Goal: Transaction & Acquisition: Purchase product/service

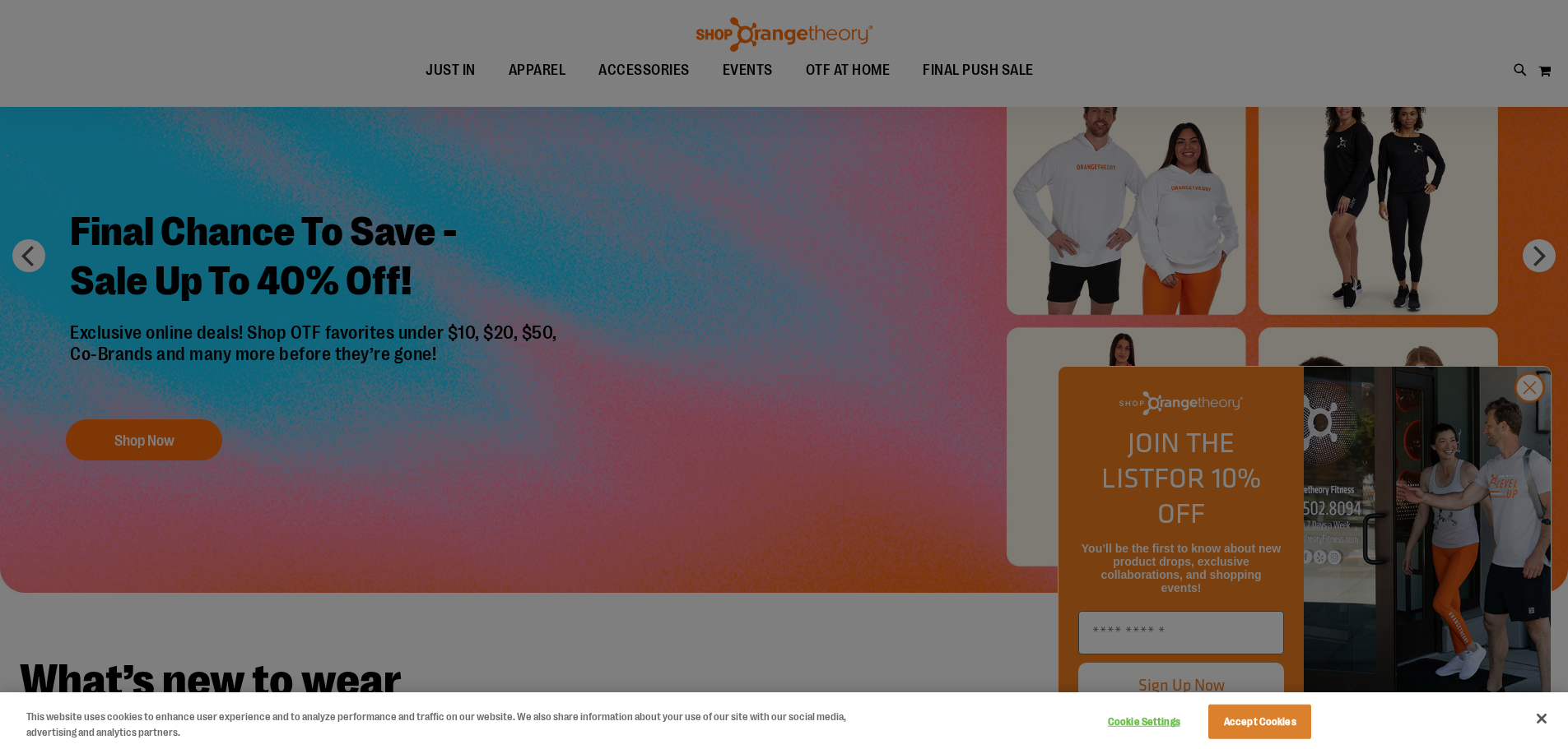
scroll to position [82, 0]
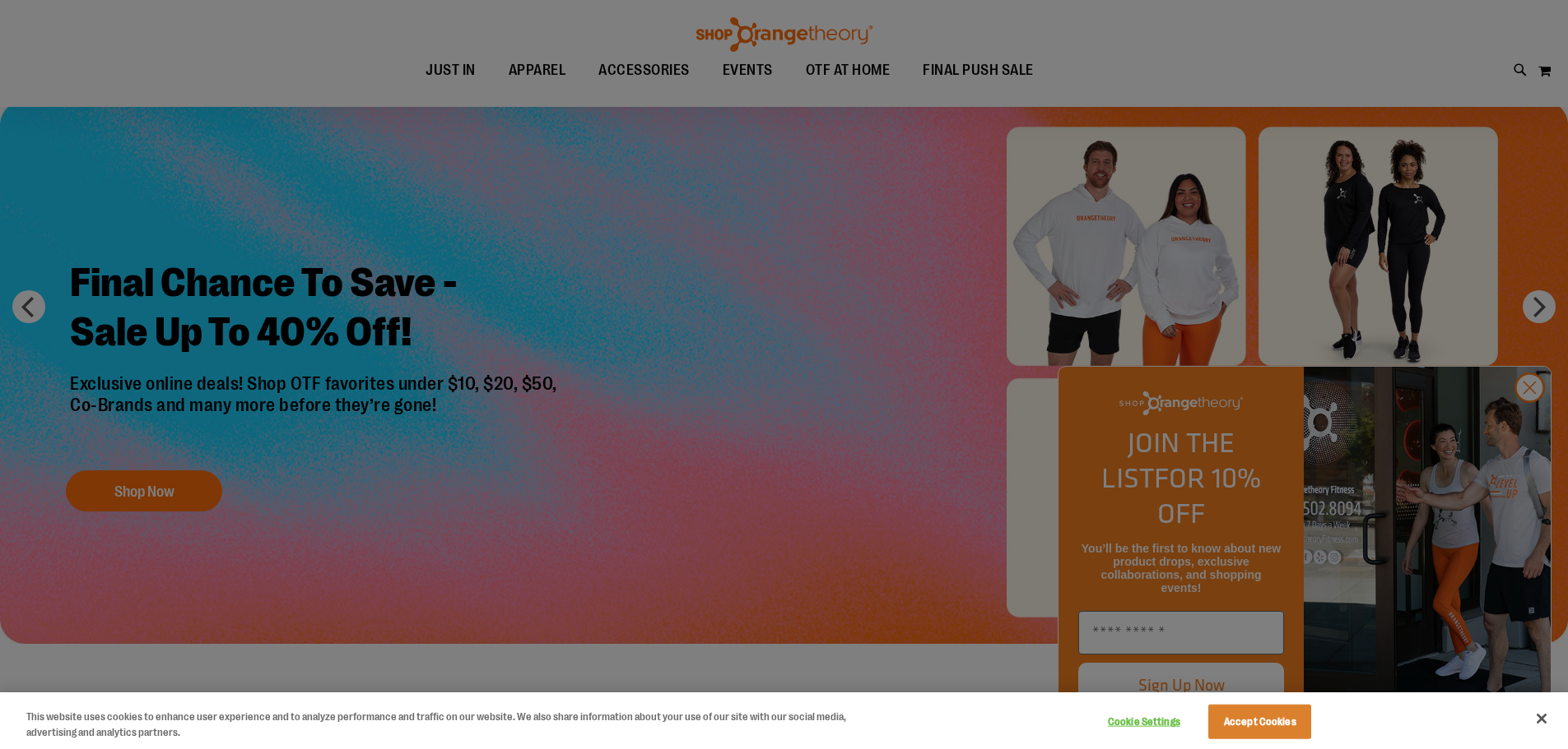
click at [1530, 426] on div at bounding box center [784, 374] width 1568 height 749
click at [1539, 312] on div at bounding box center [784, 374] width 1568 height 749
click at [1259, 723] on button "Accept Cookies" at bounding box center [1259, 722] width 103 height 35
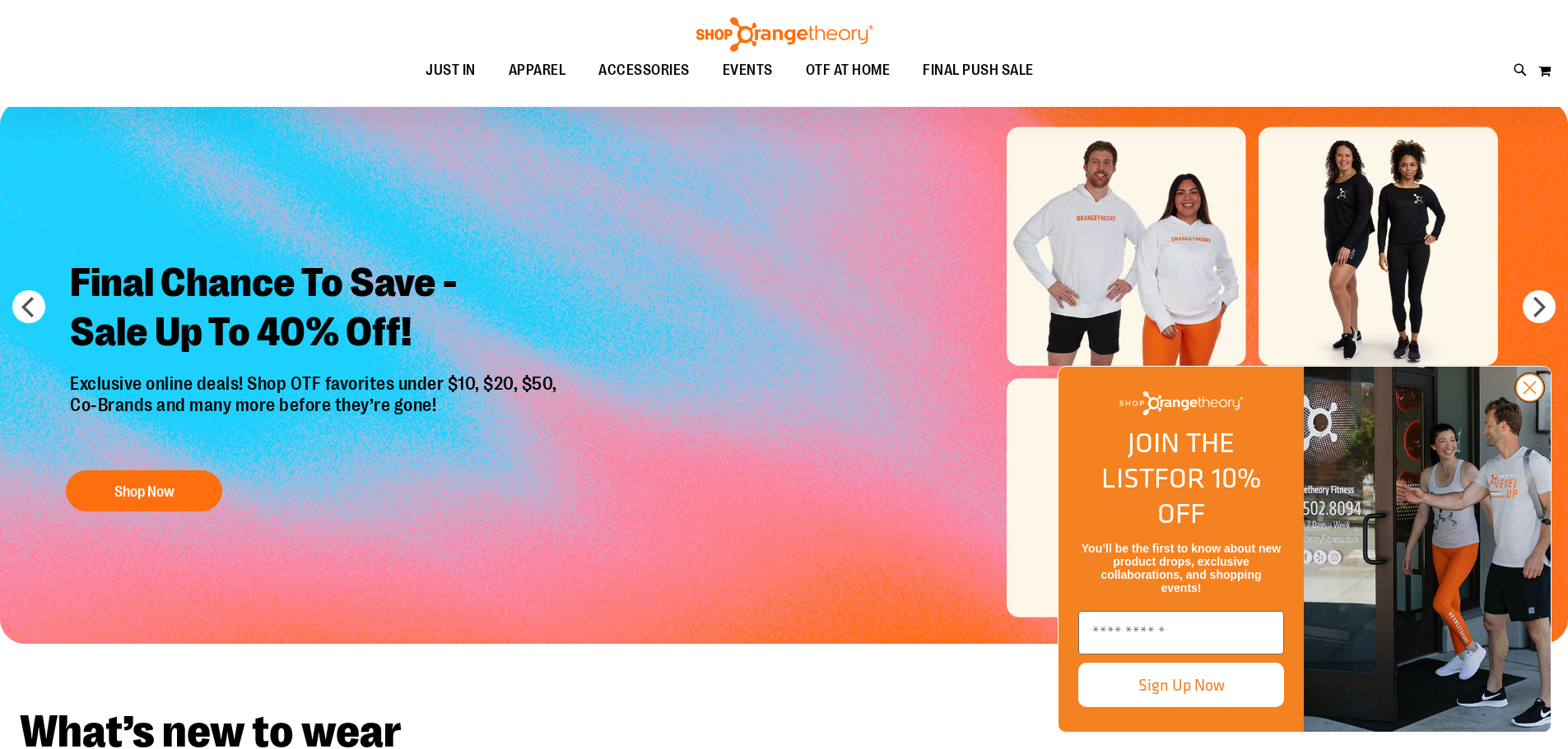
click at [1529, 394] on icon "Close dialog" at bounding box center [1530, 389] width 12 height 12
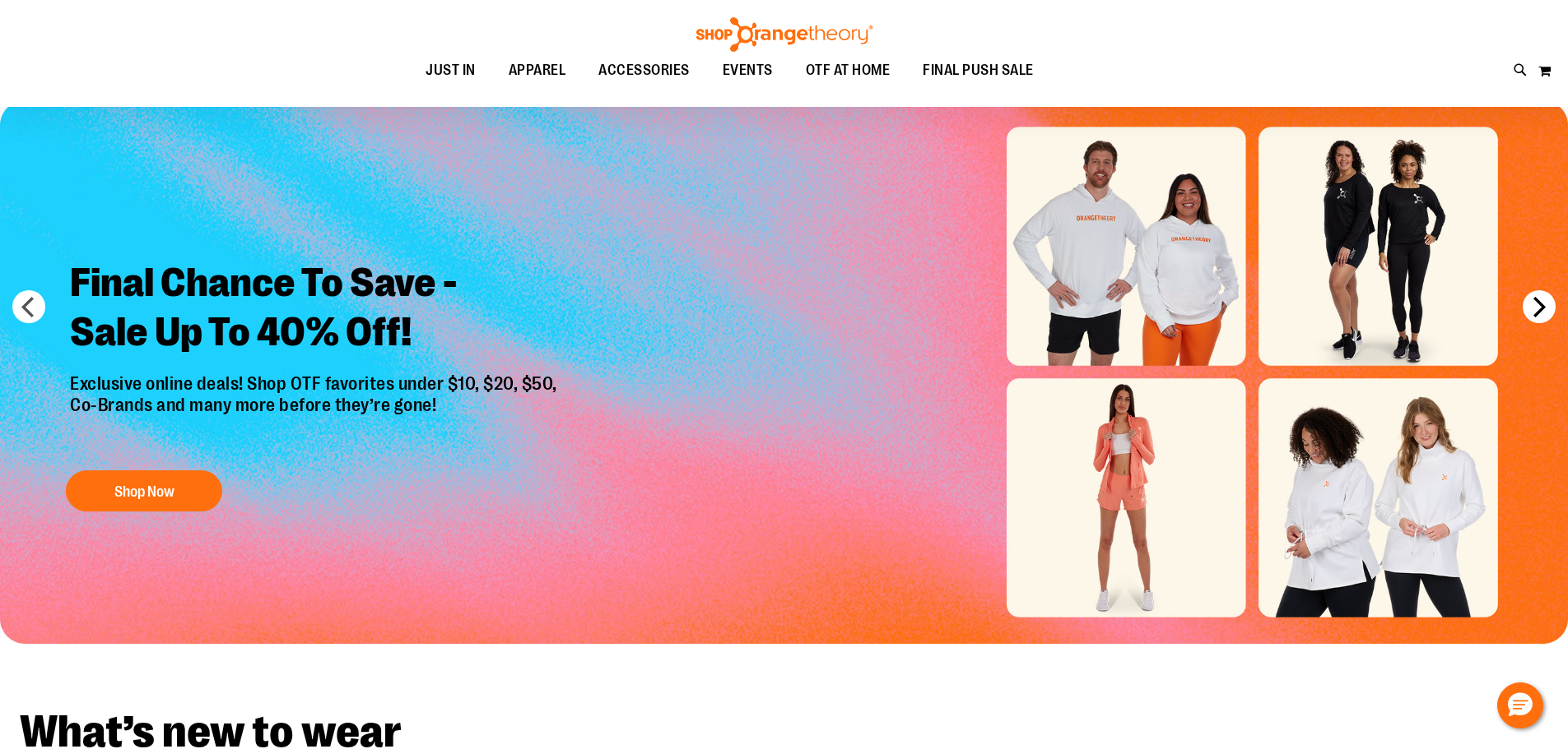
click at [1541, 312] on button "next" at bounding box center [1539, 307] width 33 height 33
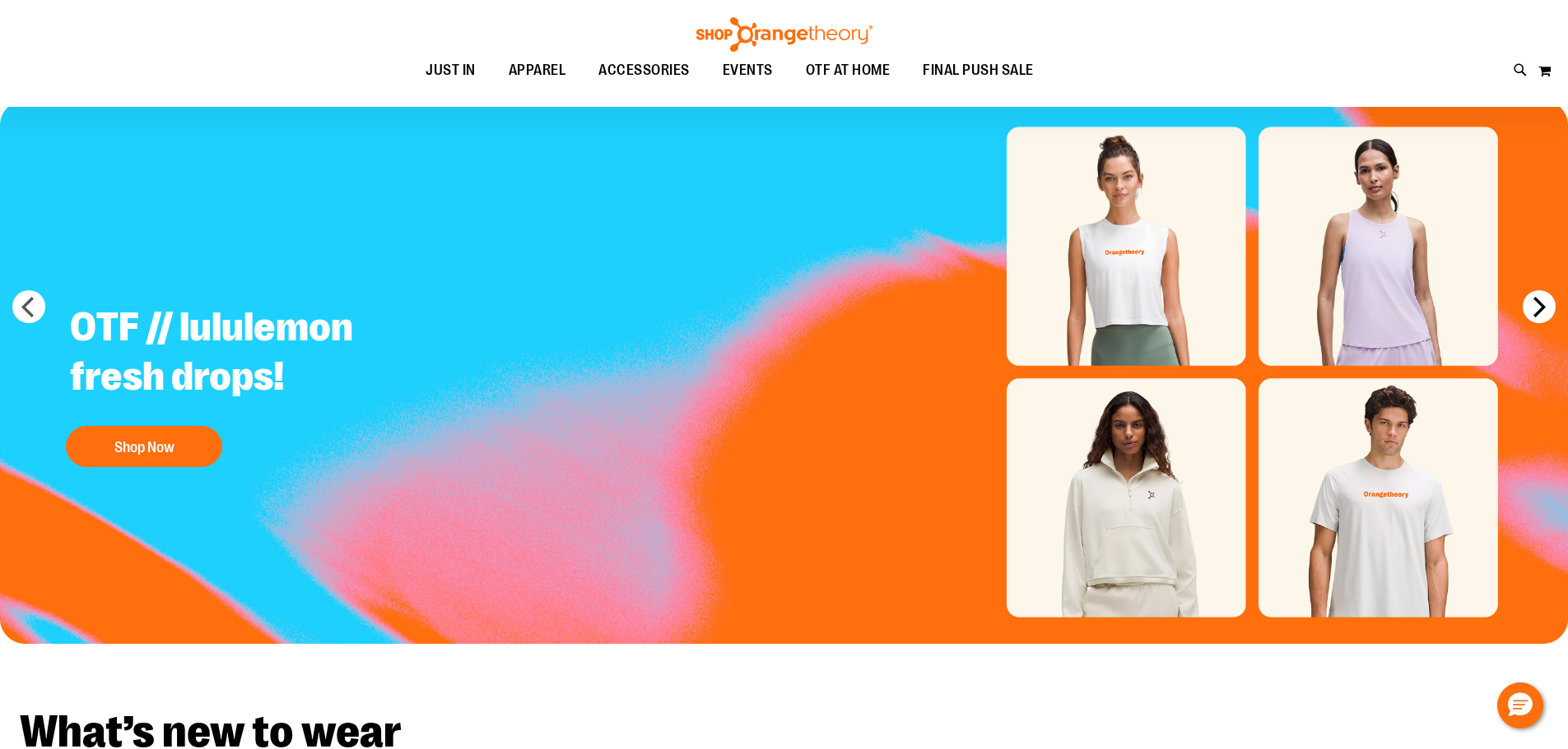
click at [1541, 311] on button "next" at bounding box center [1539, 307] width 33 height 33
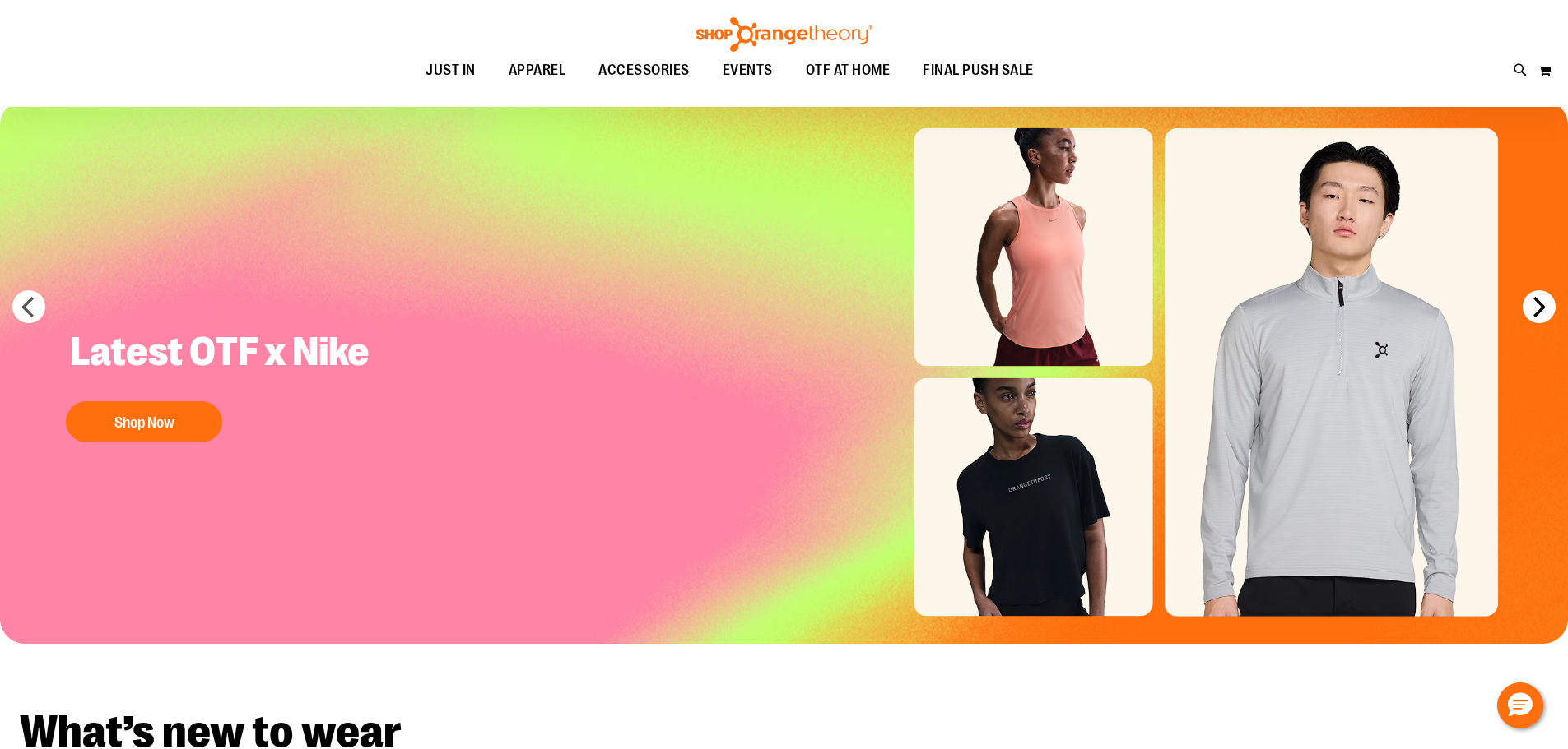
click at [1541, 311] on button "next" at bounding box center [1539, 307] width 33 height 33
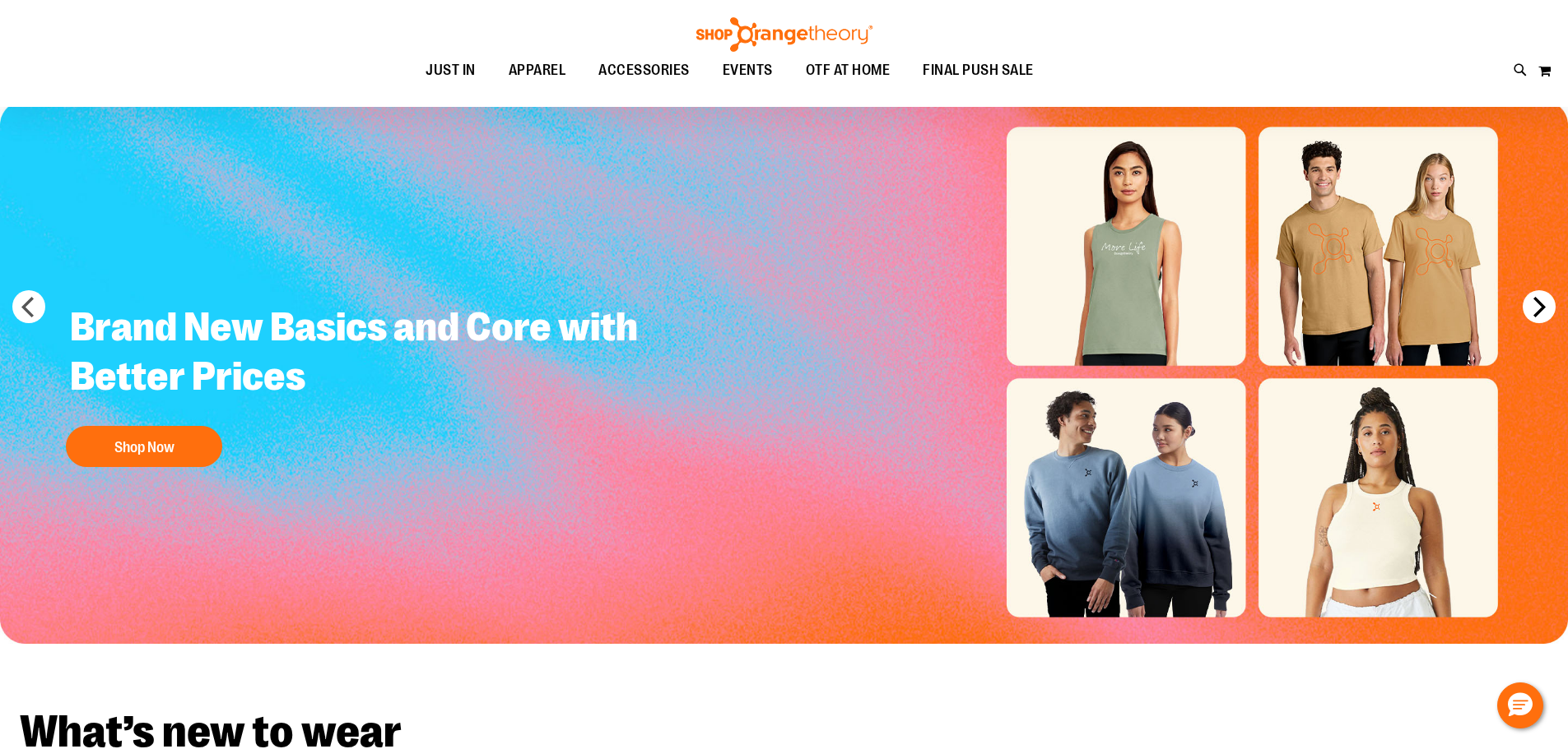
click at [1541, 311] on button "next" at bounding box center [1539, 307] width 33 height 33
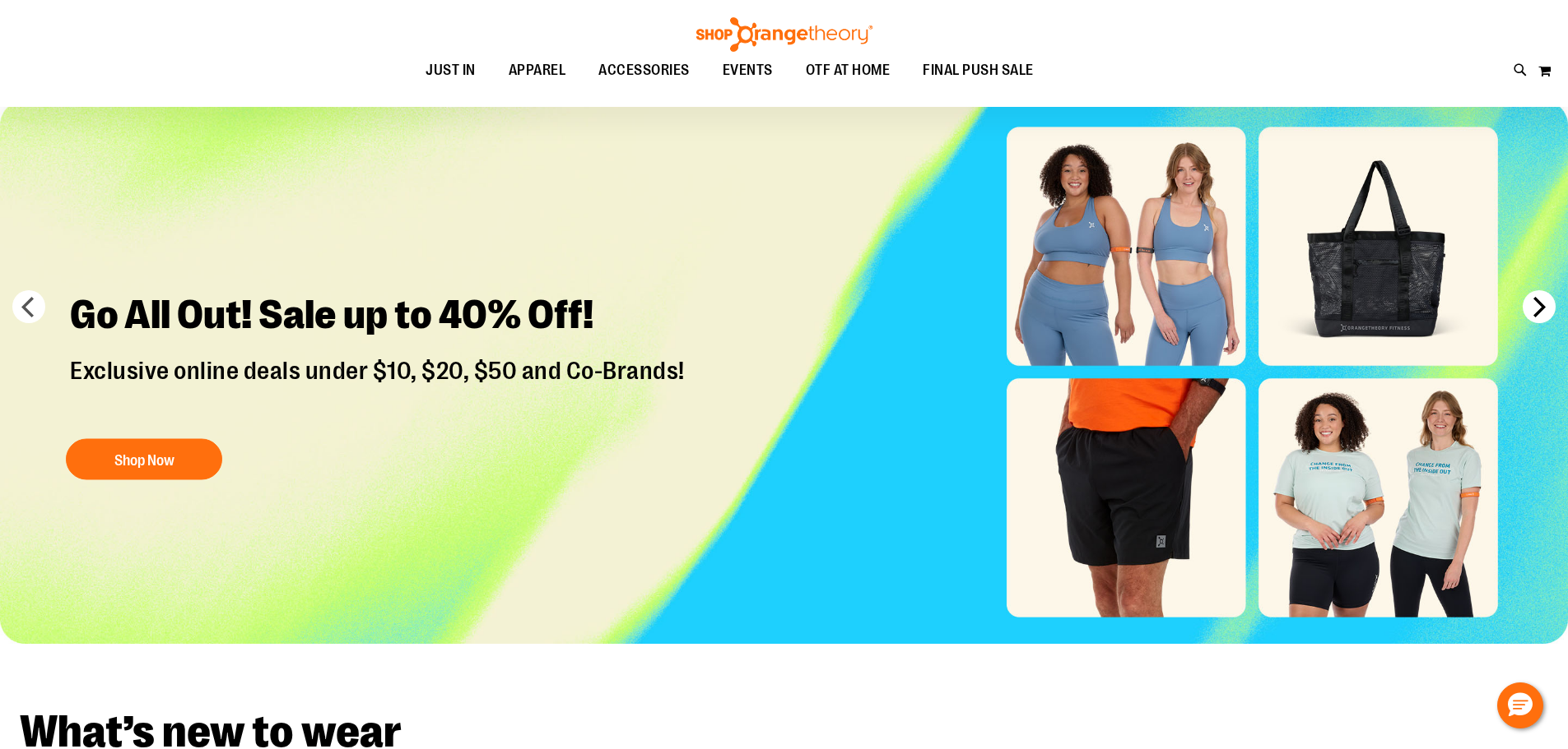
click at [1541, 311] on button "next" at bounding box center [1539, 307] width 33 height 33
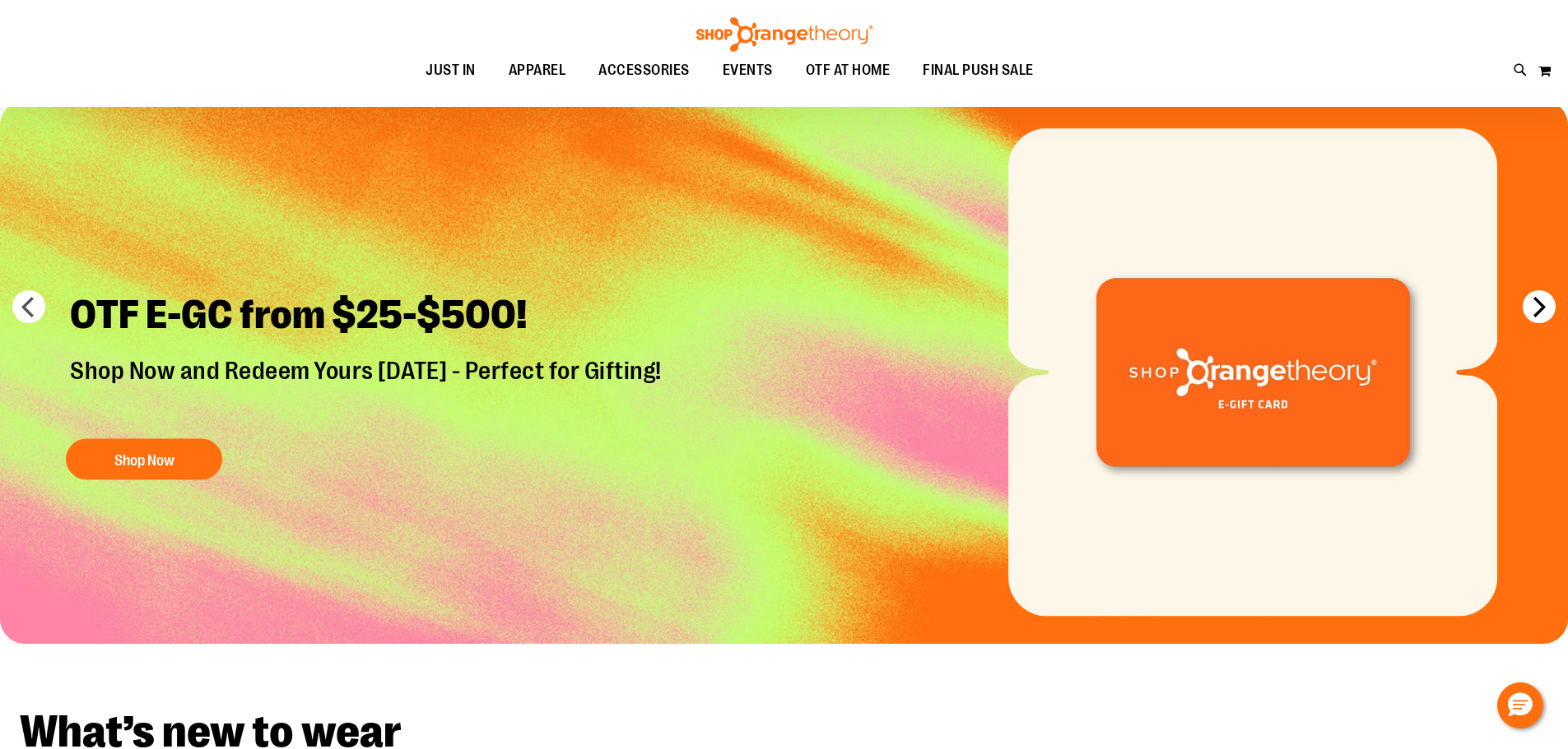
click at [1541, 311] on button "next" at bounding box center [1539, 307] width 33 height 33
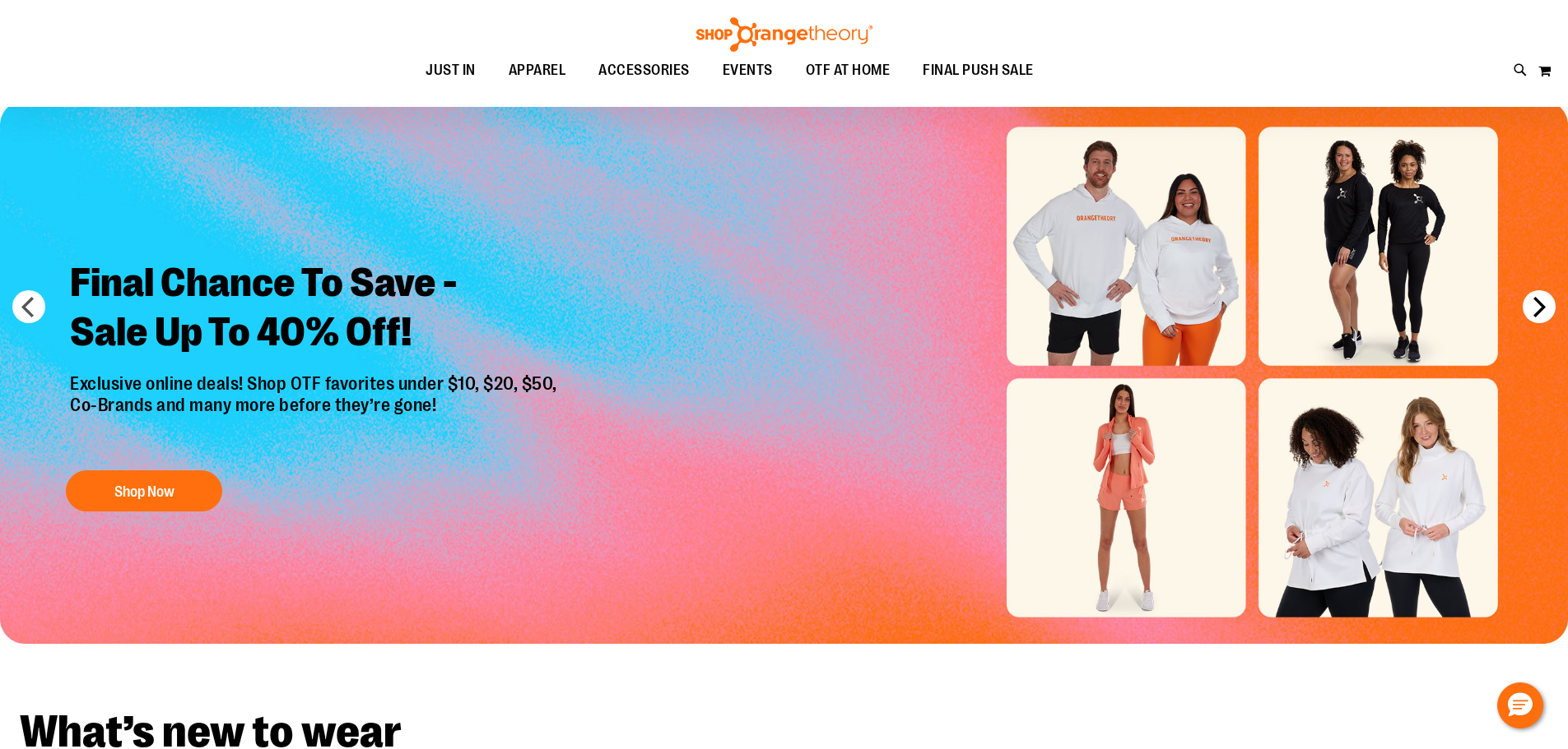
click at [1541, 311] on button "next" at bounding box center [1539, 307] width 33 height 33
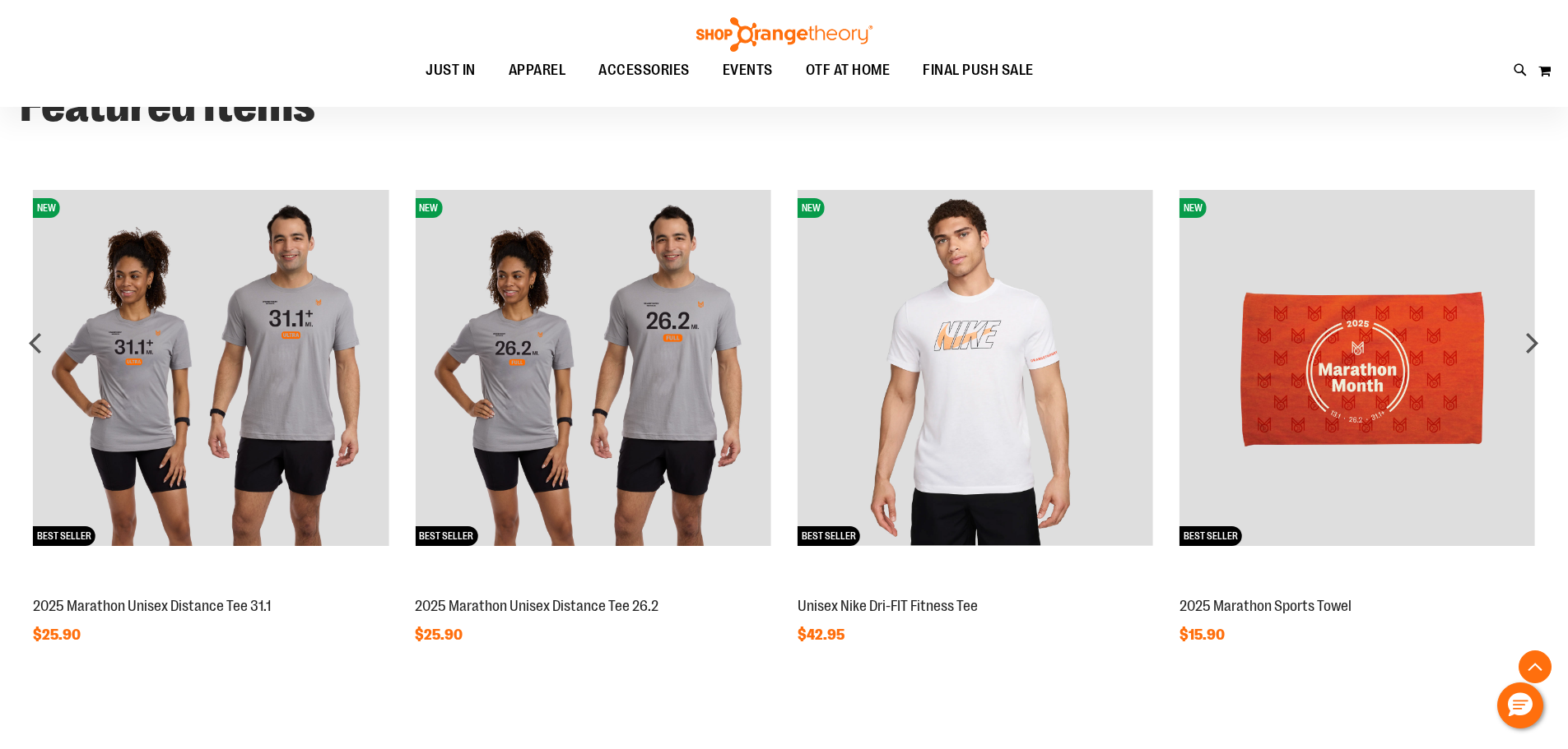
scroll to position [1397, 0]
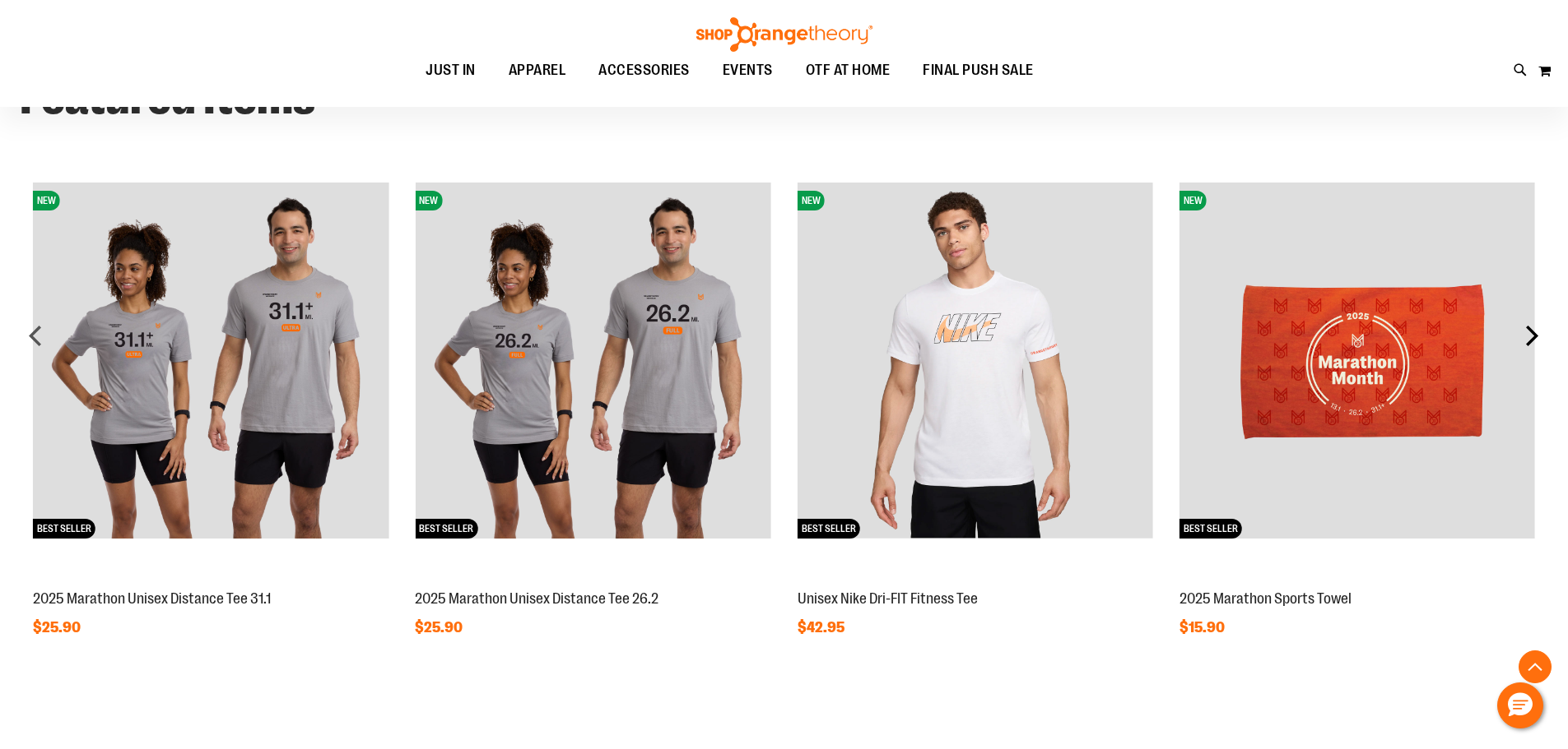
click at [1535, 335] on div "next" at bounding box center [1531, 336] width 33 height 33
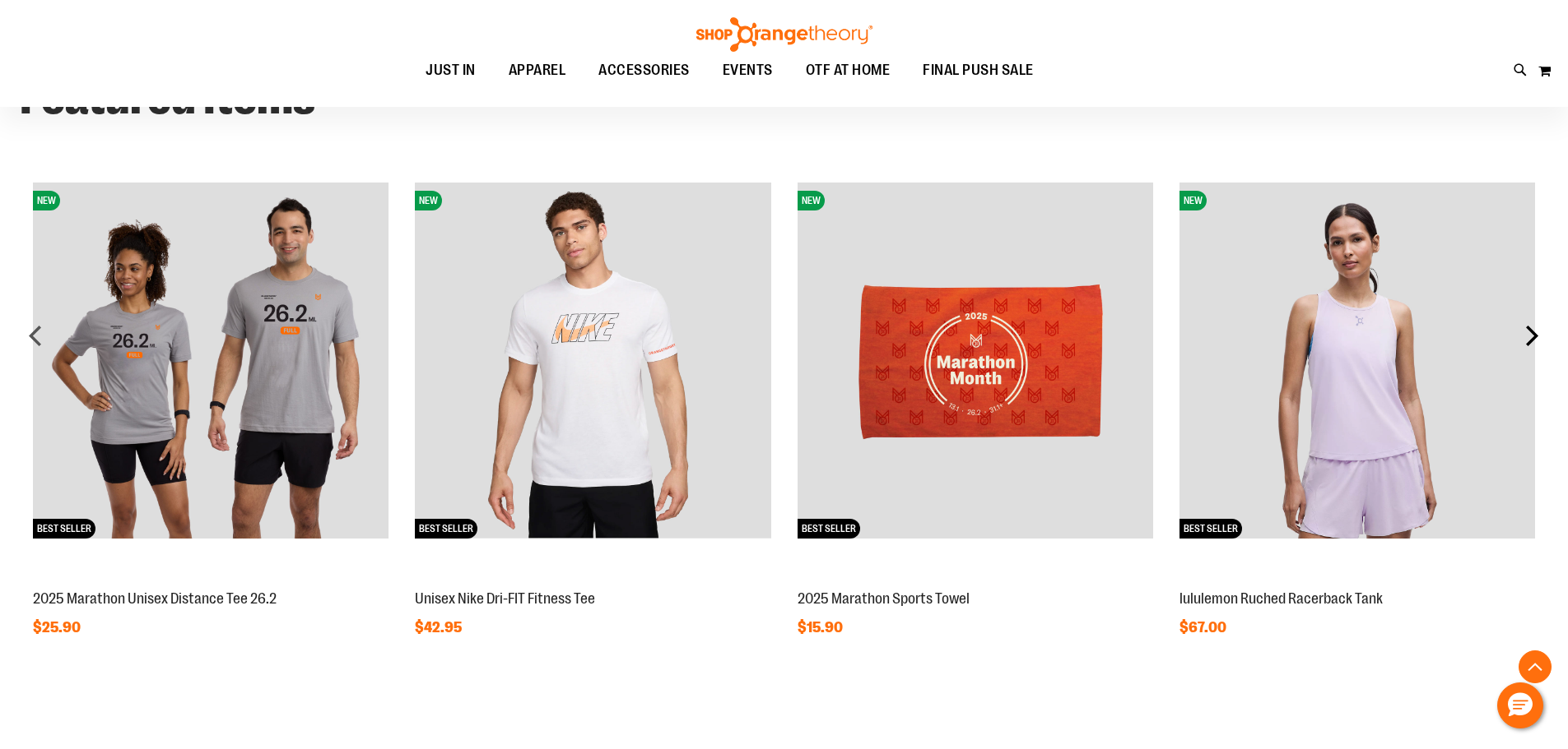
click at [1535, 335] on div "next" at bounding box center [1531, 336] width 33 height 33
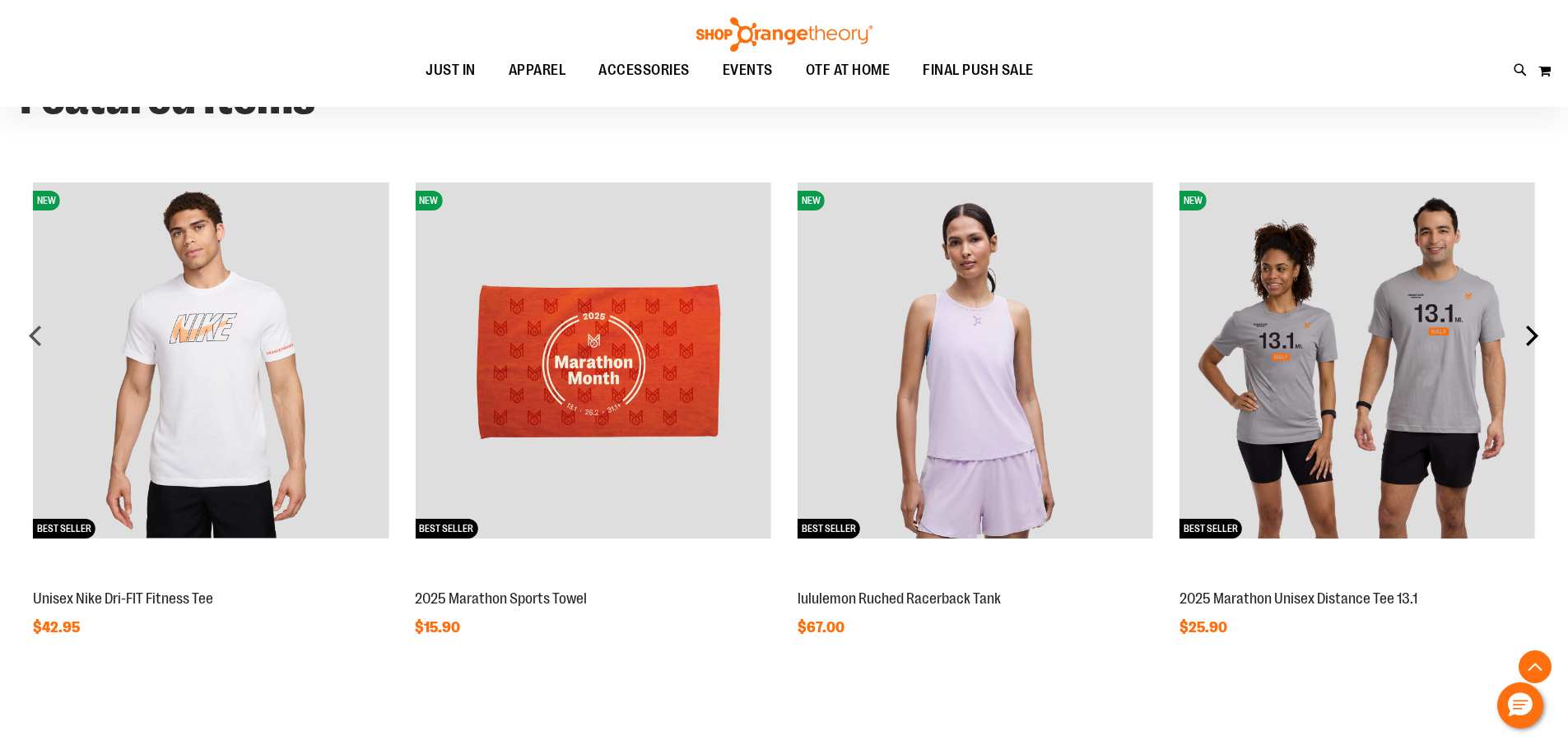
click at [1535, 335] on div "next" at bounding box center [1531, 336] width 33 height 33
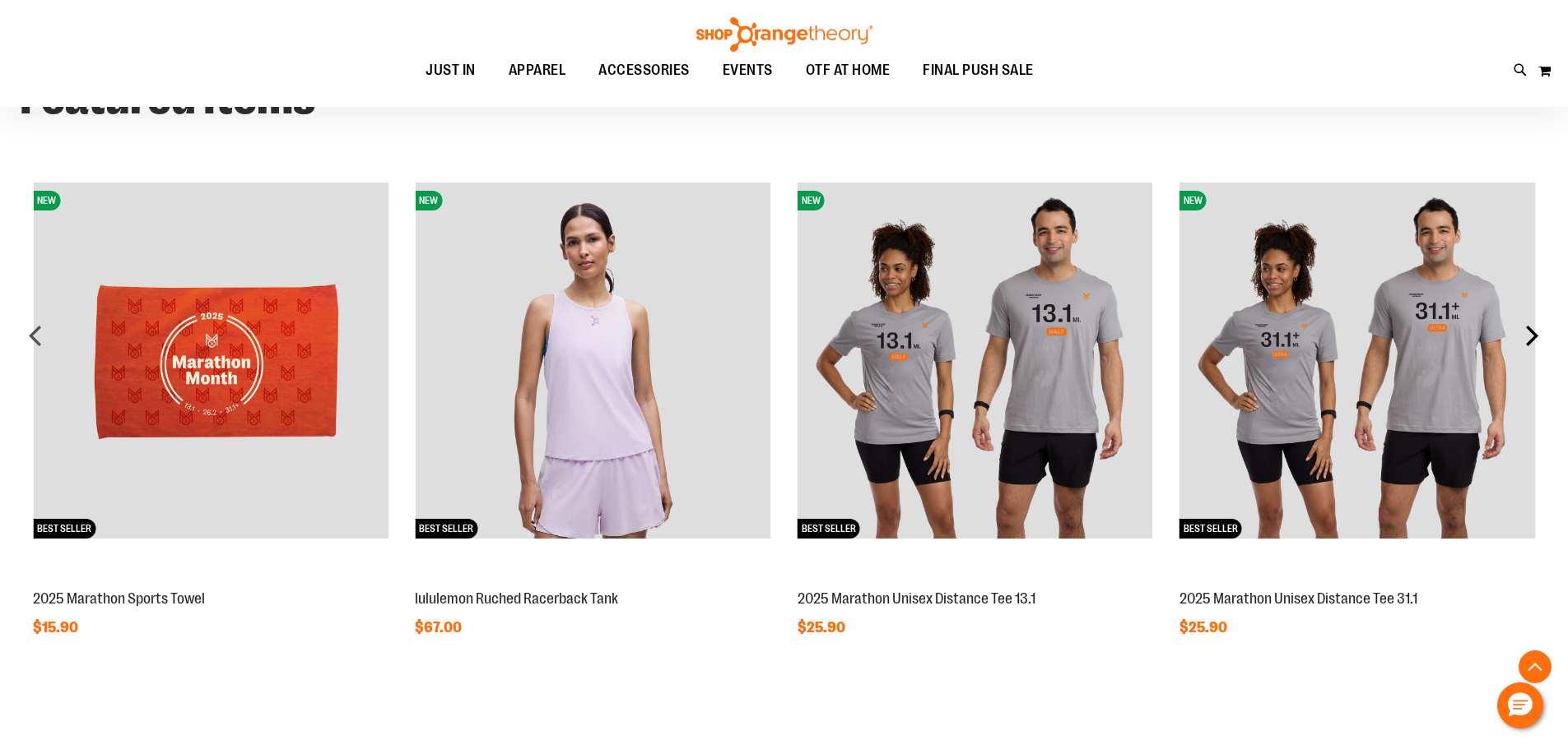
click at [1535, 335] on div "next" at bounding box center [1531, 336] width 33 height 33
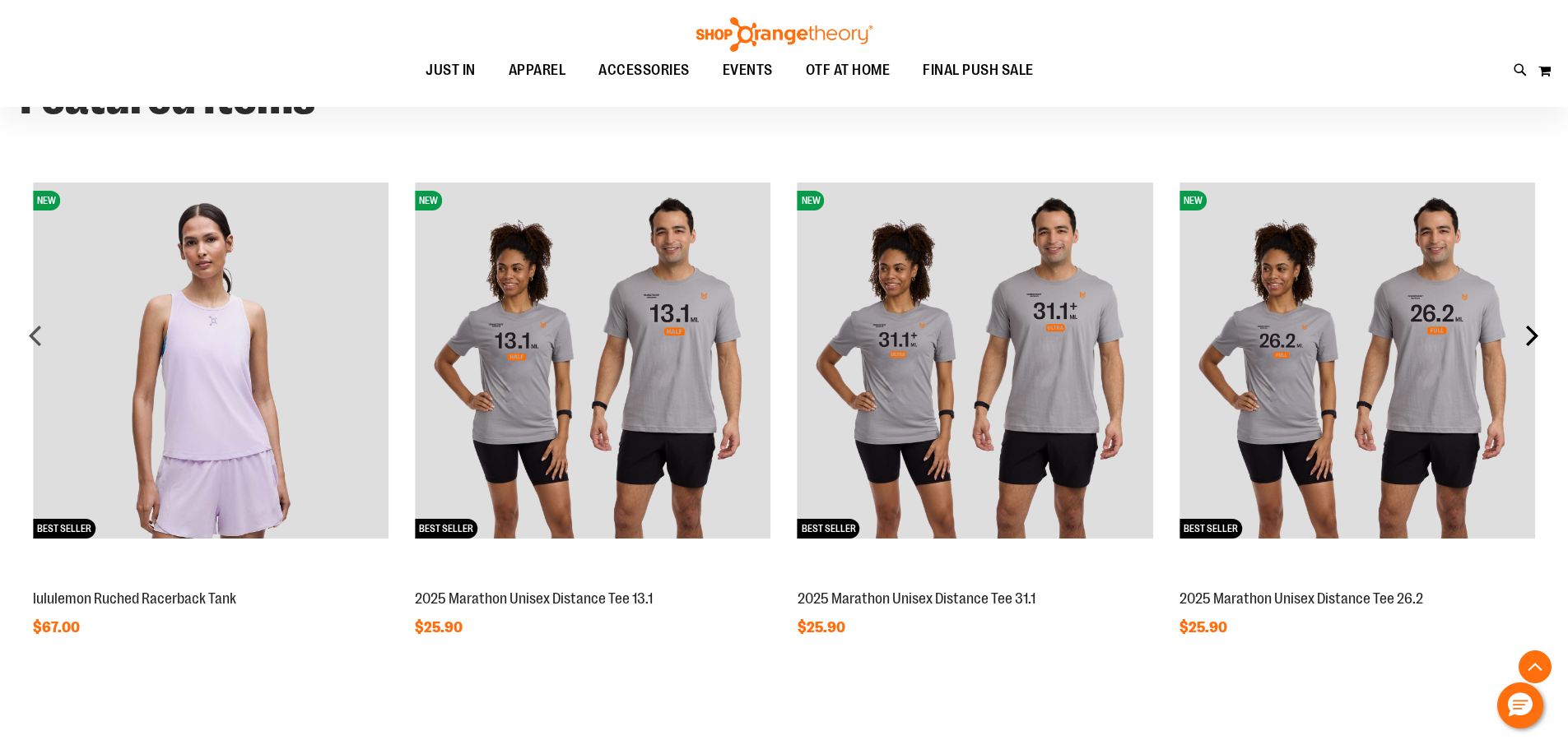
click at [1535, 335] on div "next" at bounding box center [1531, 336] width 33 height 33
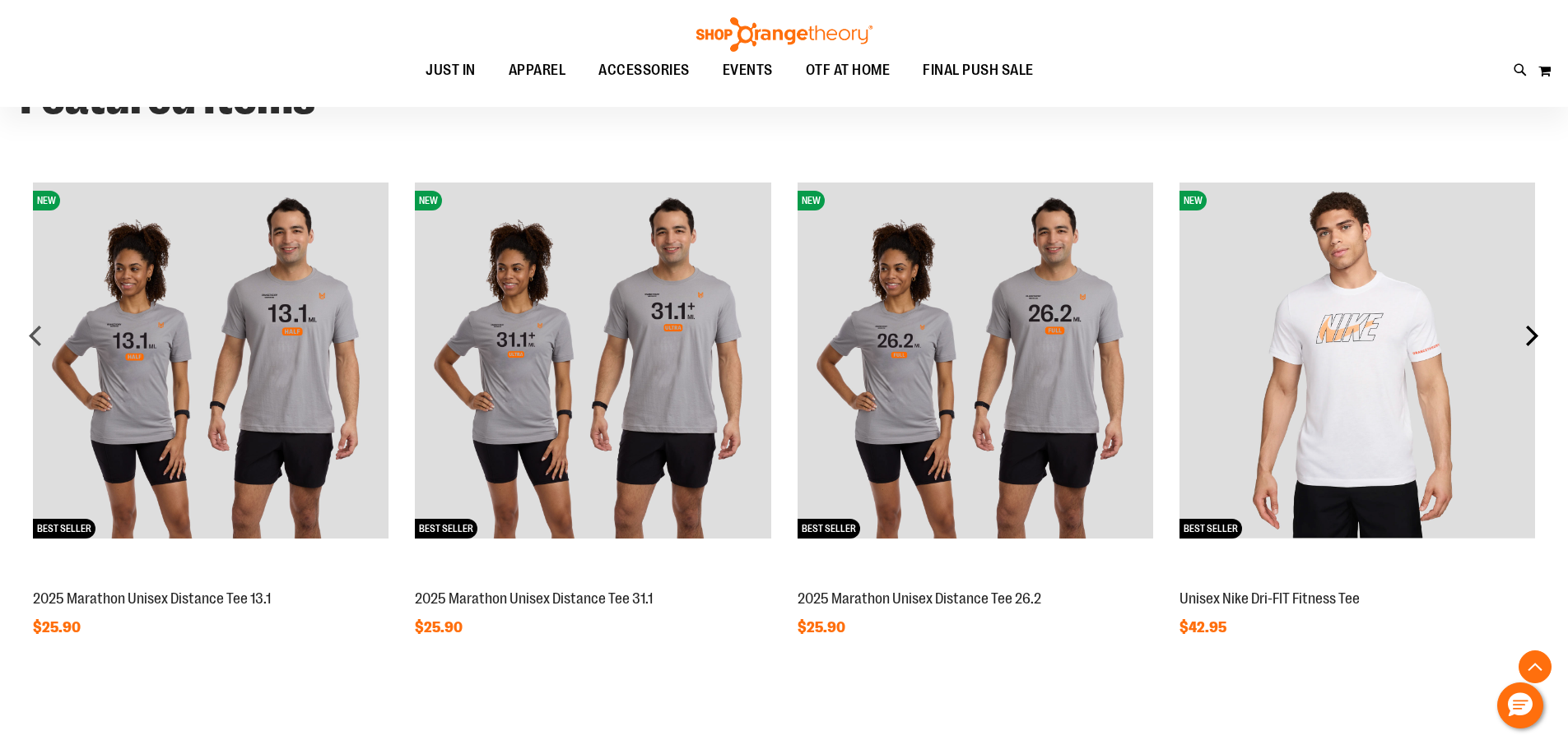
click at [1535, 335] on div "next" at bounding box center [1531, 336] width 33 height 33
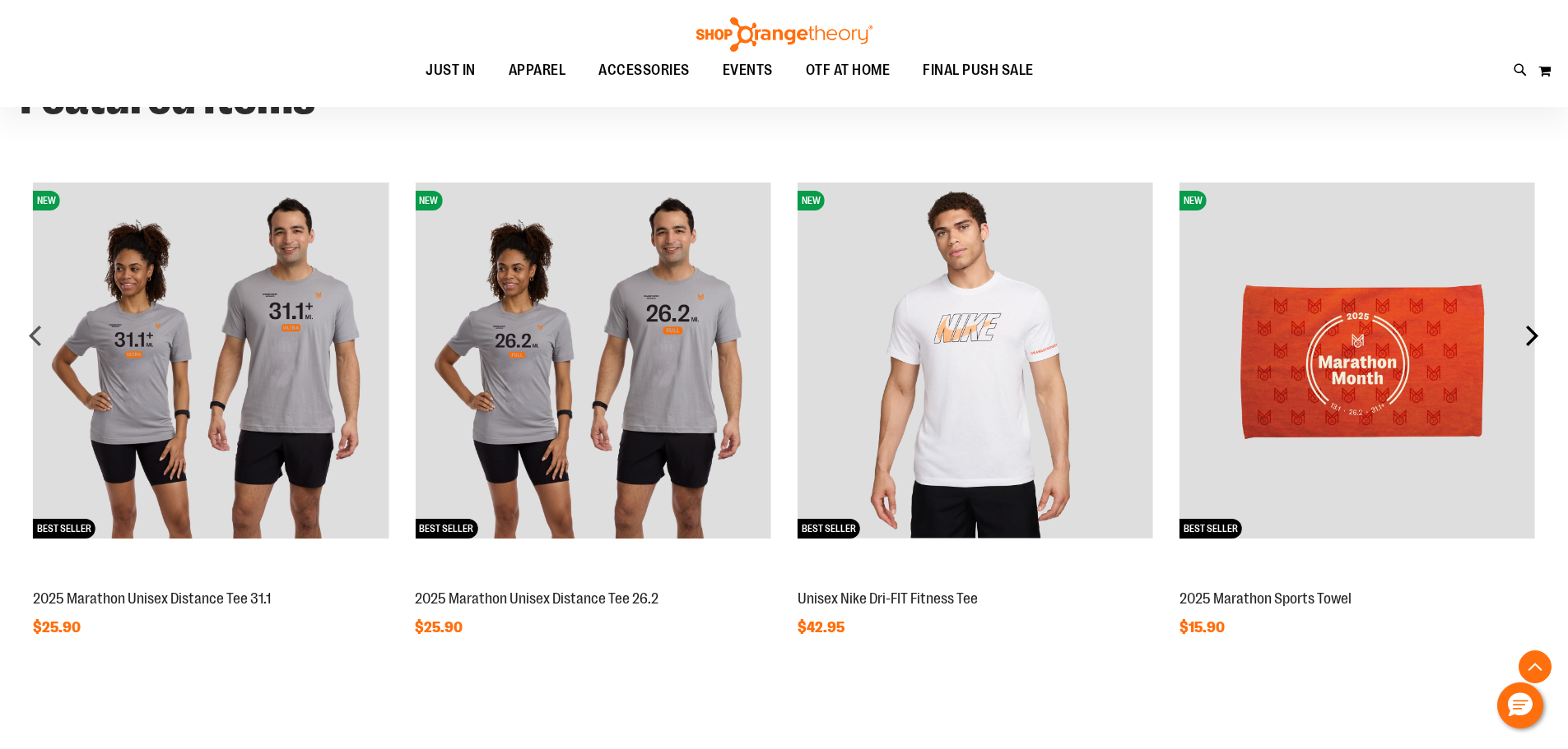
click at [1535, 335] on div "next" at bounding box center [1531, 336] width 33 height 33
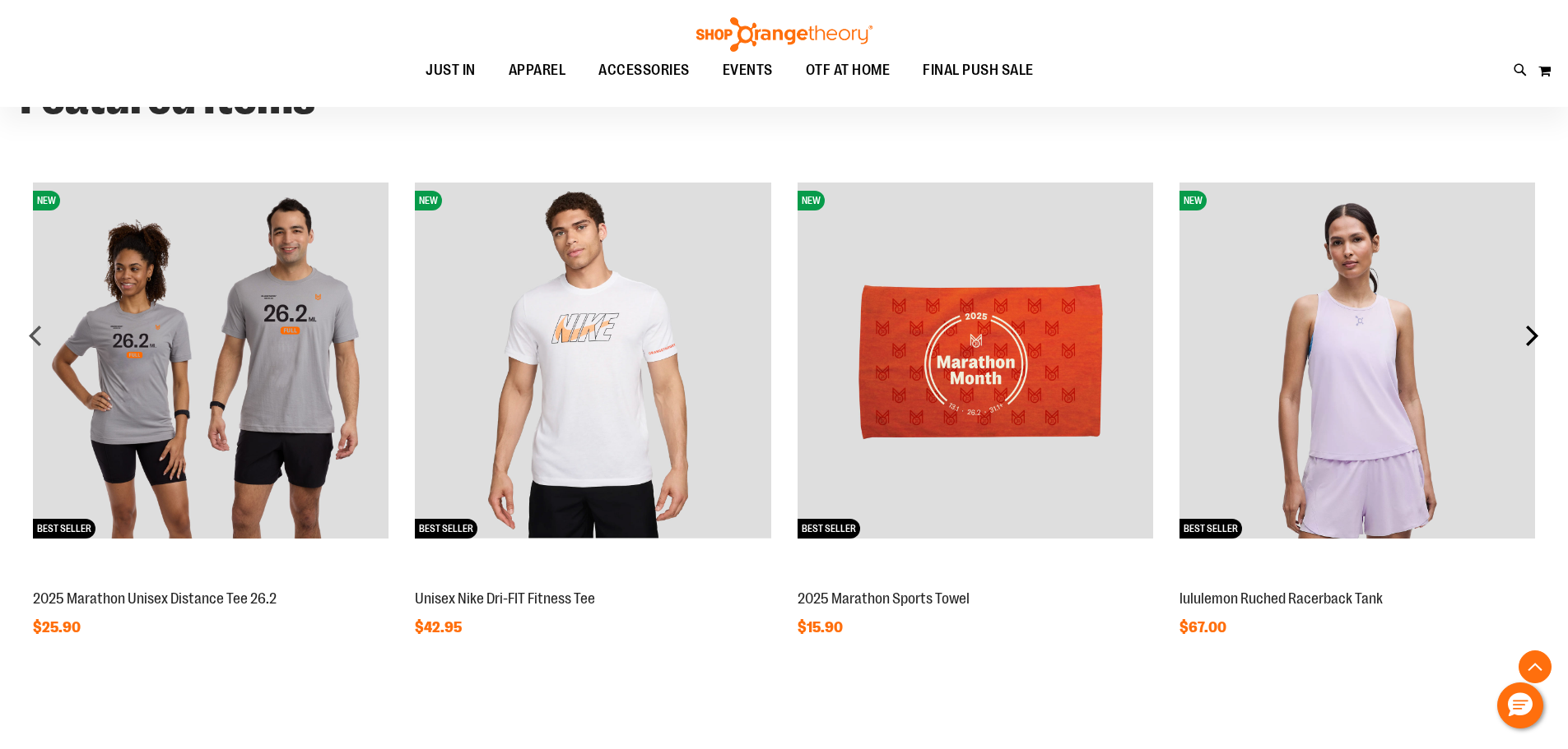
click at [1535, 335] on div "next" at bounding box center [1531, 336] width 33 height 33
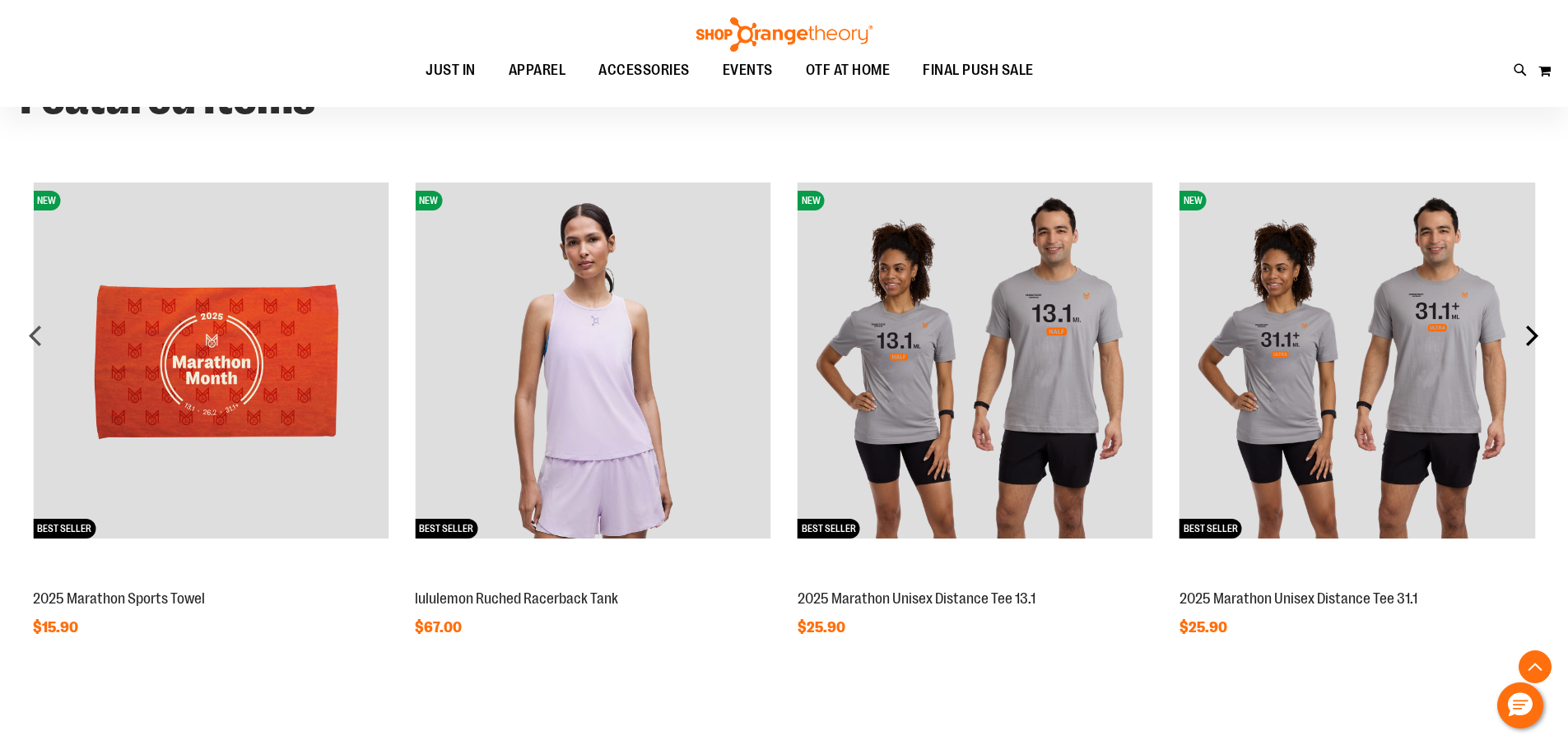
click at [1535, 335] on div "next" at bounding box center [1531, 336] width 33 height 33
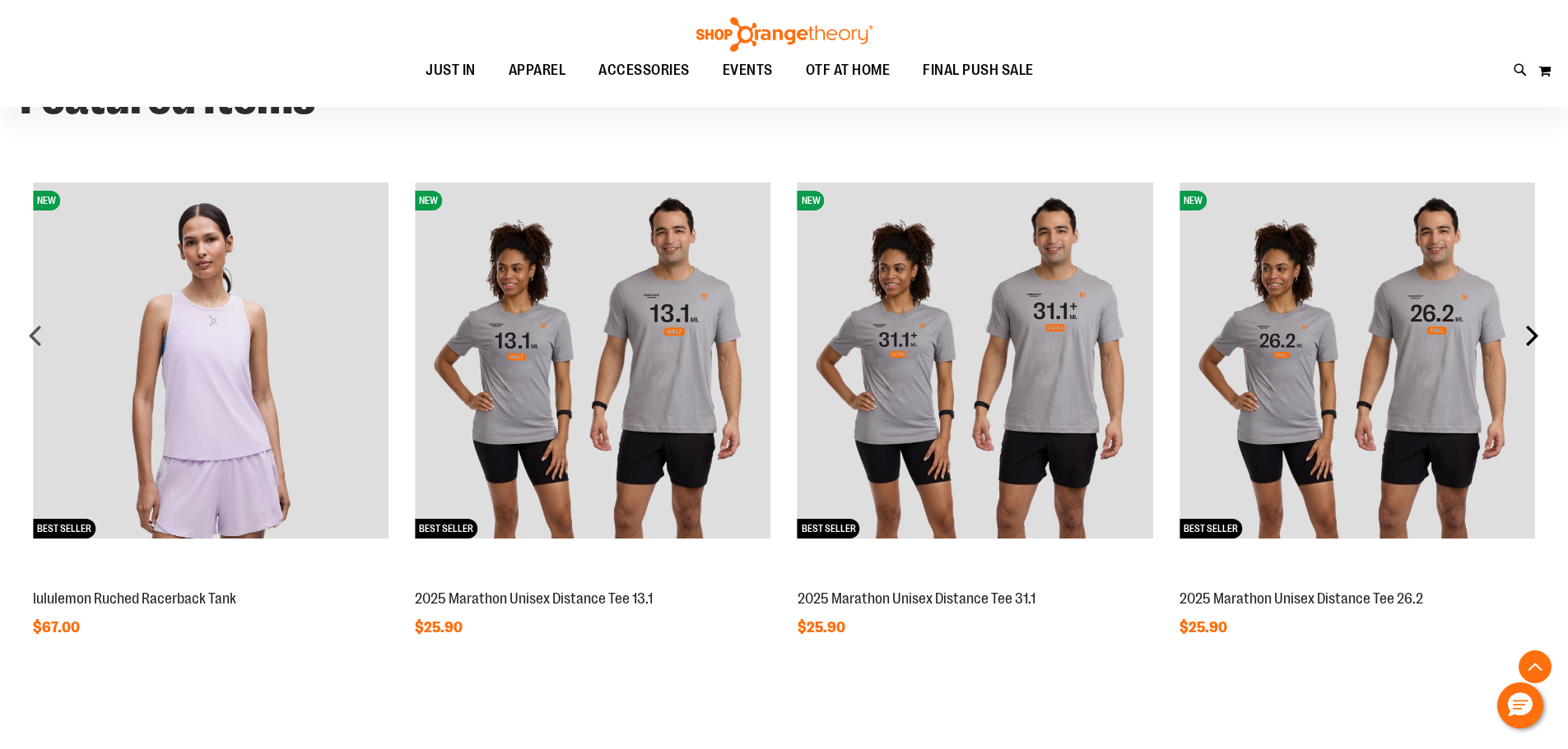
click at [1535, 335] on div "next" at bounding box center [1531, 336] width 33 height 33
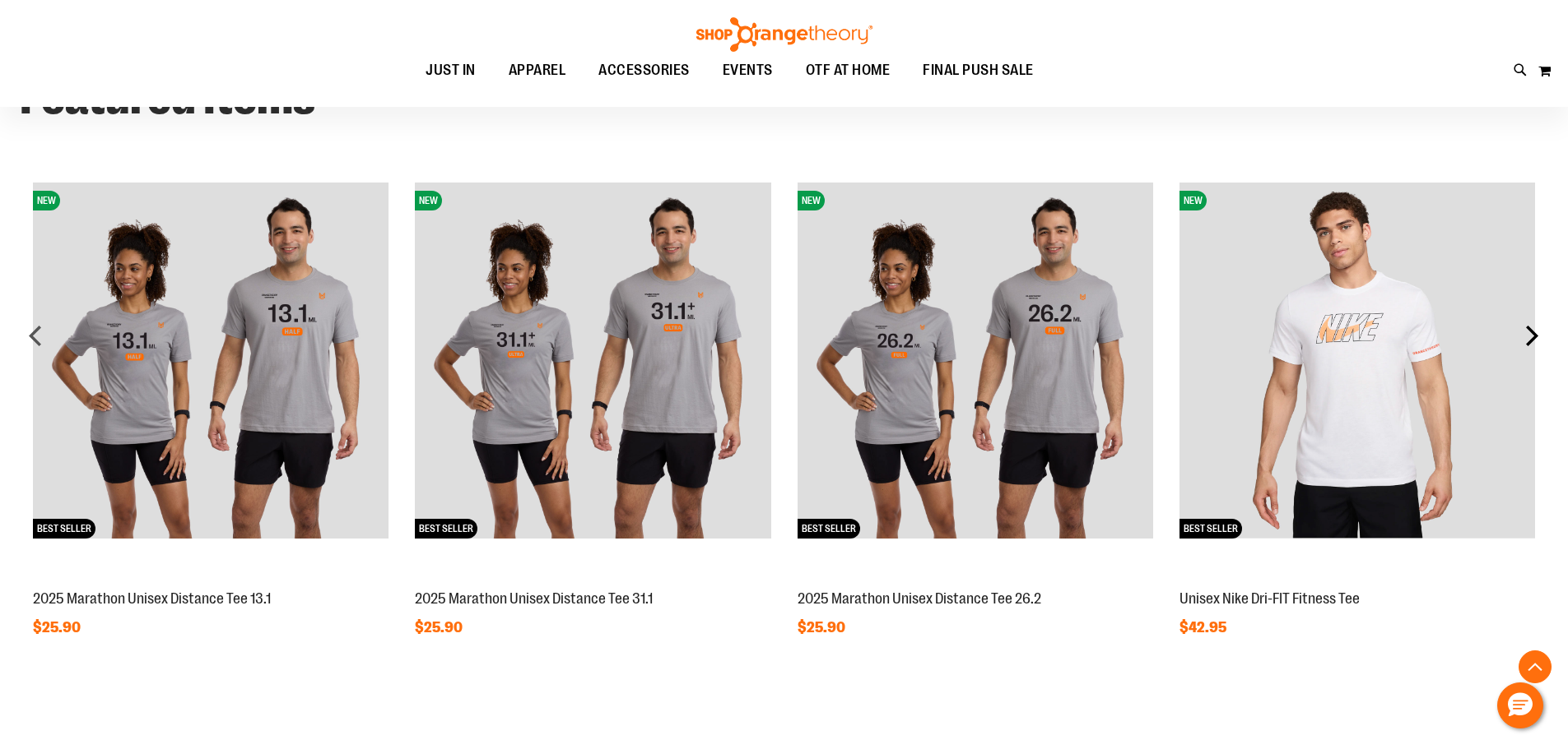
click at [1535, 335] on div "next" at bounding box center [1531, 336] width 33 height 33
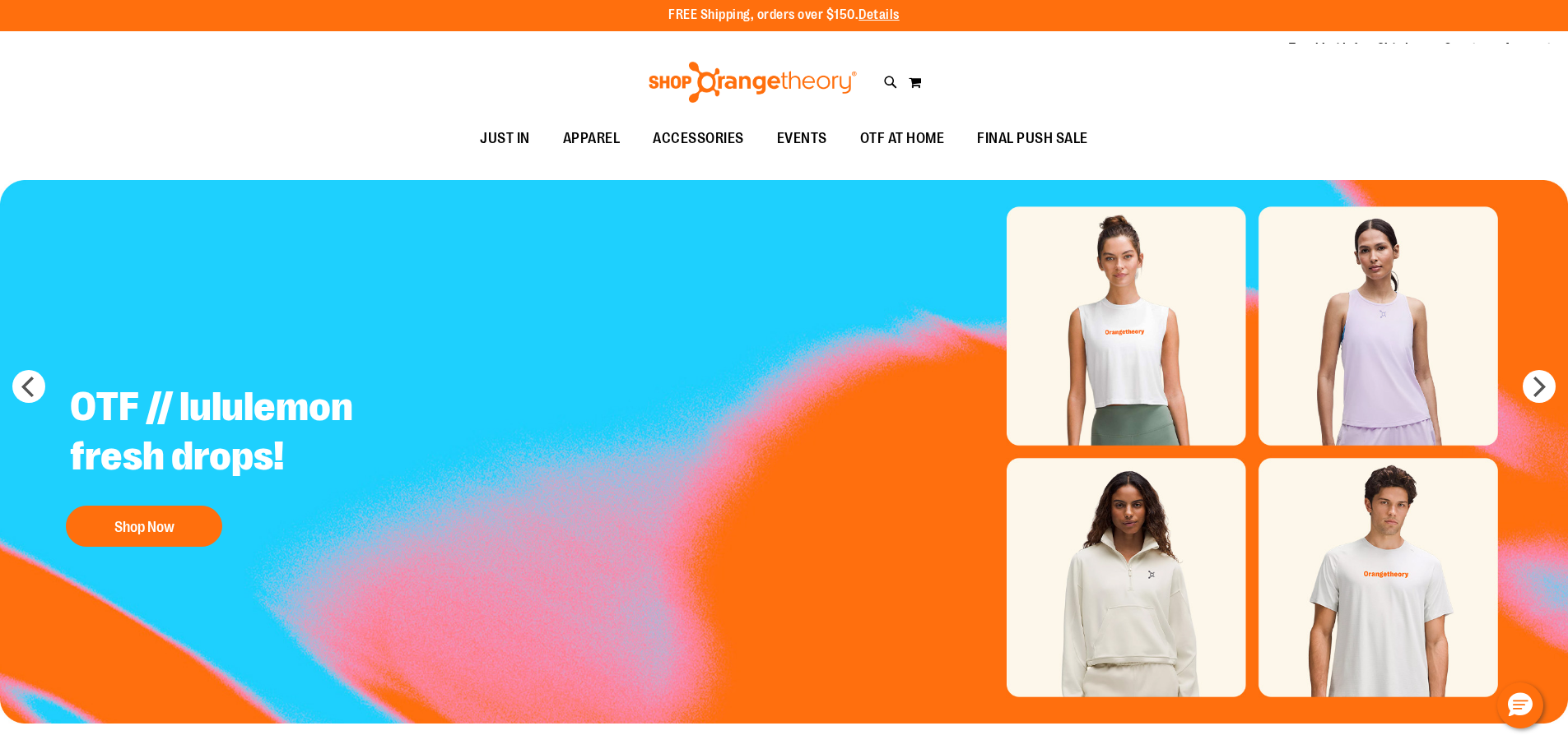
scroll to position [0, 0]
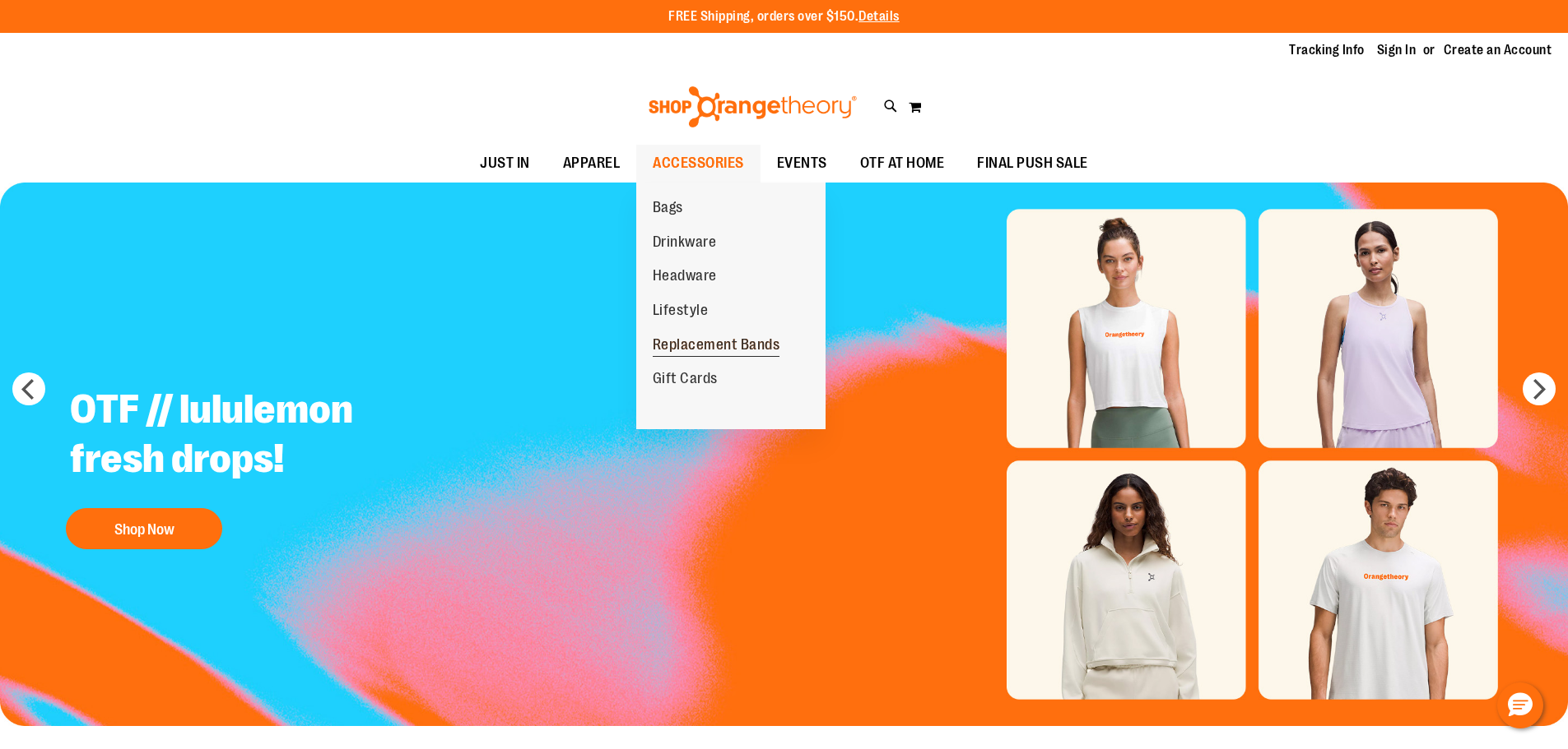
click at [724, 341] on span "Replacement Bands" at bounding box center [717, 347] width 128 height 20
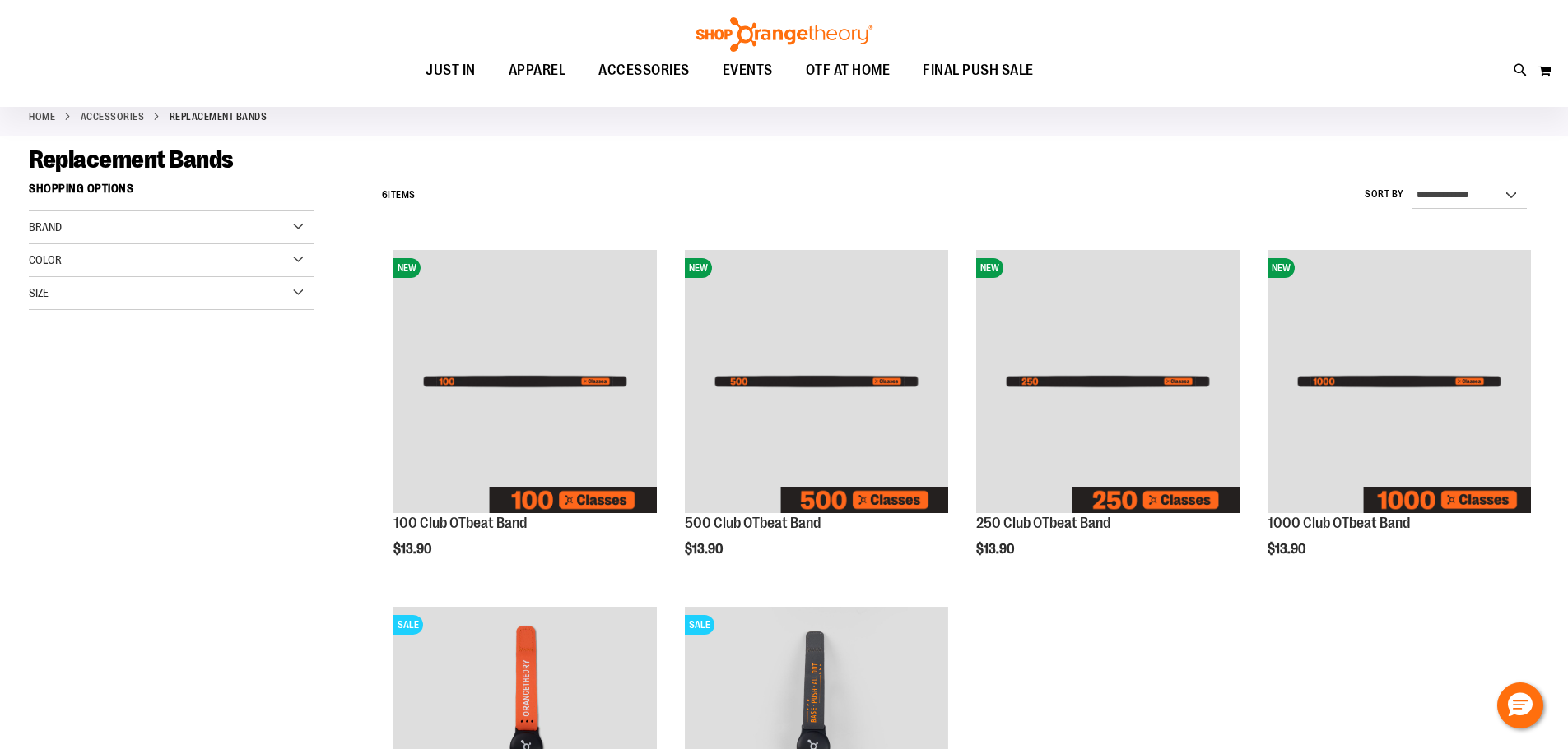
scroll to position [82, 0]
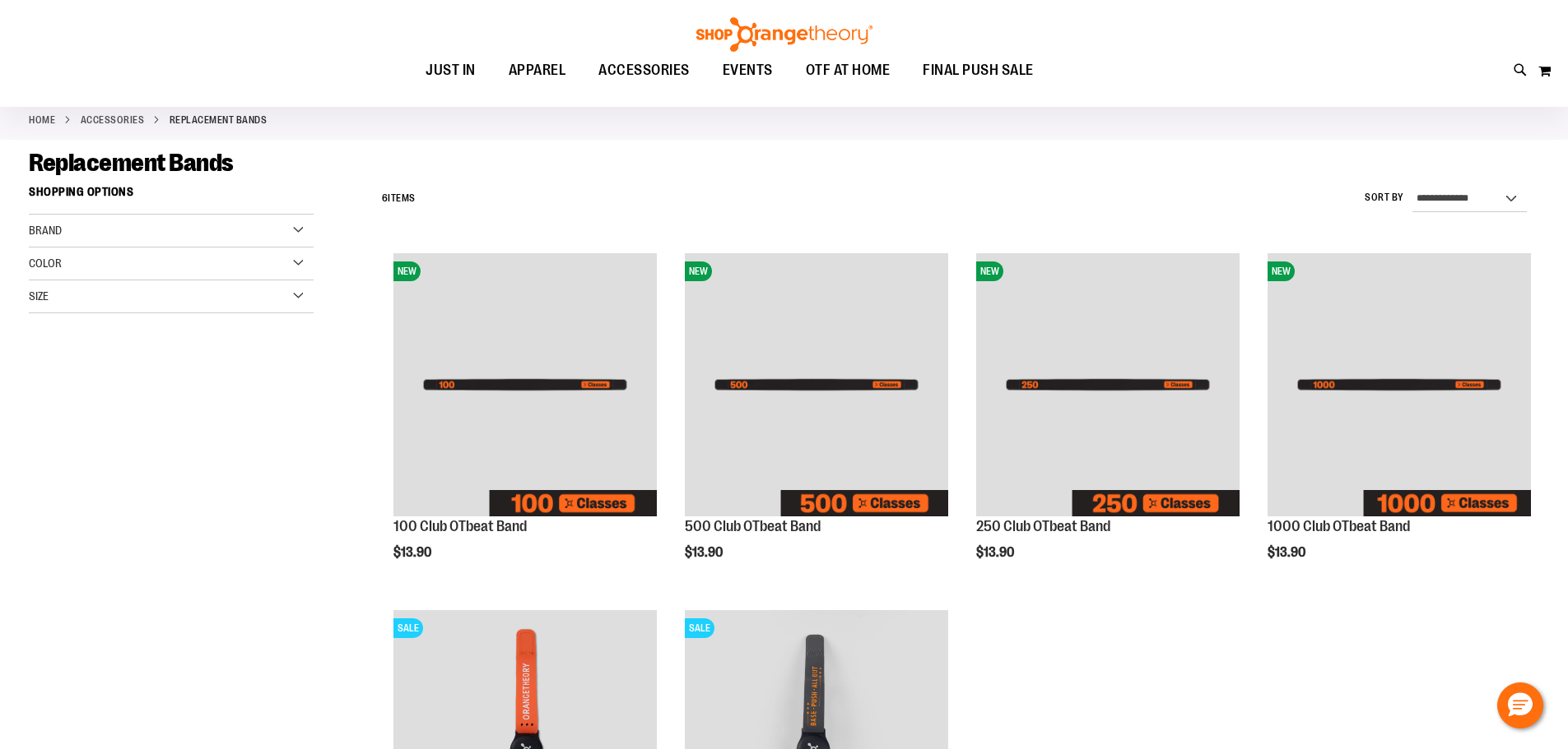
click at [1143, 83] on ul "JUST IN JUST IN Balanced Basics New for Women New for Men New Accessories New B…" at bounding box center [729, 71] width 1386 height 37
